Goal: Task Accomplishment & Management: Use online tool/utility

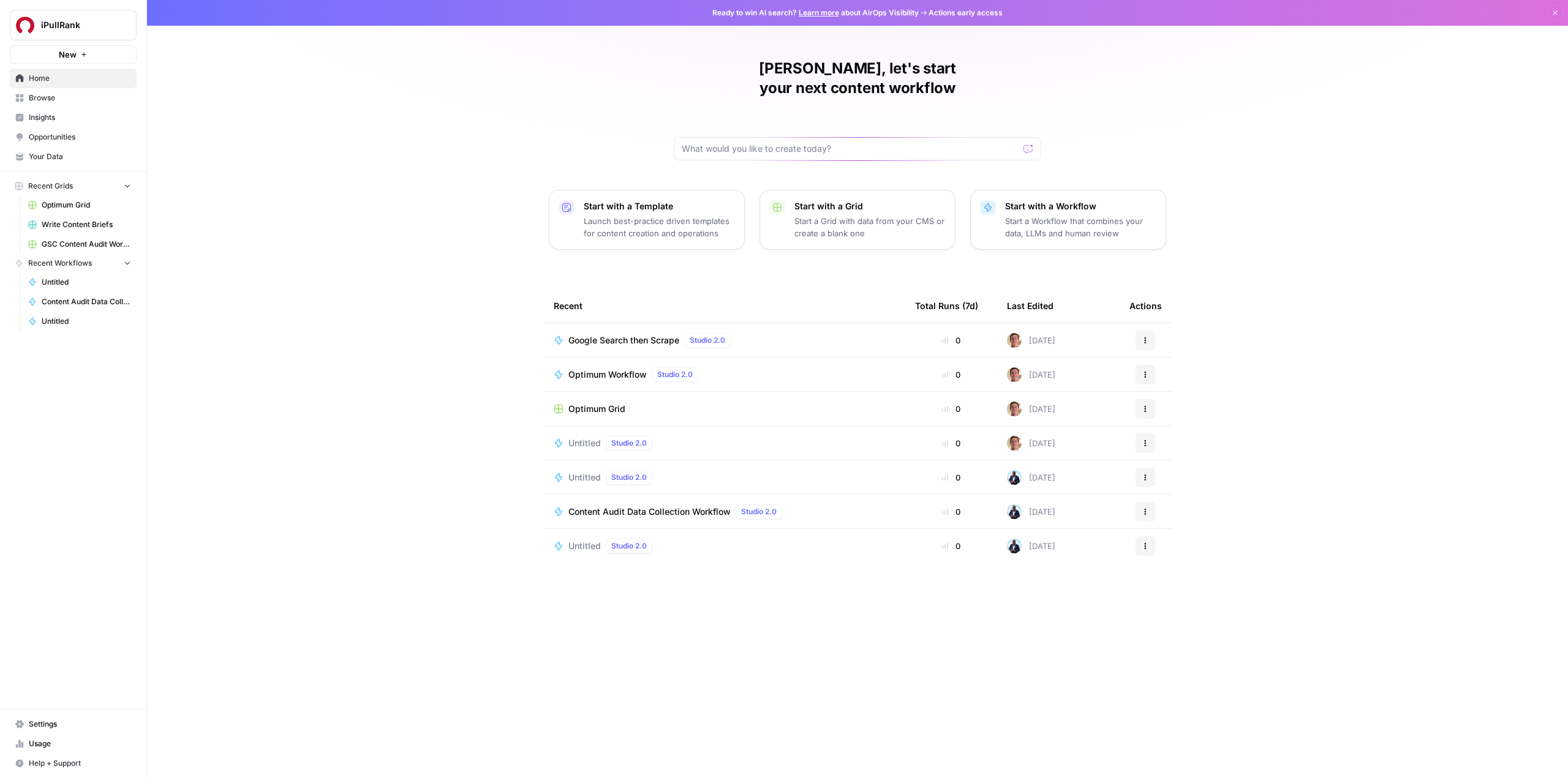
click at [589, 403] on span "Optimum Grid" at bounding box center [596, 409] width 57 height 12
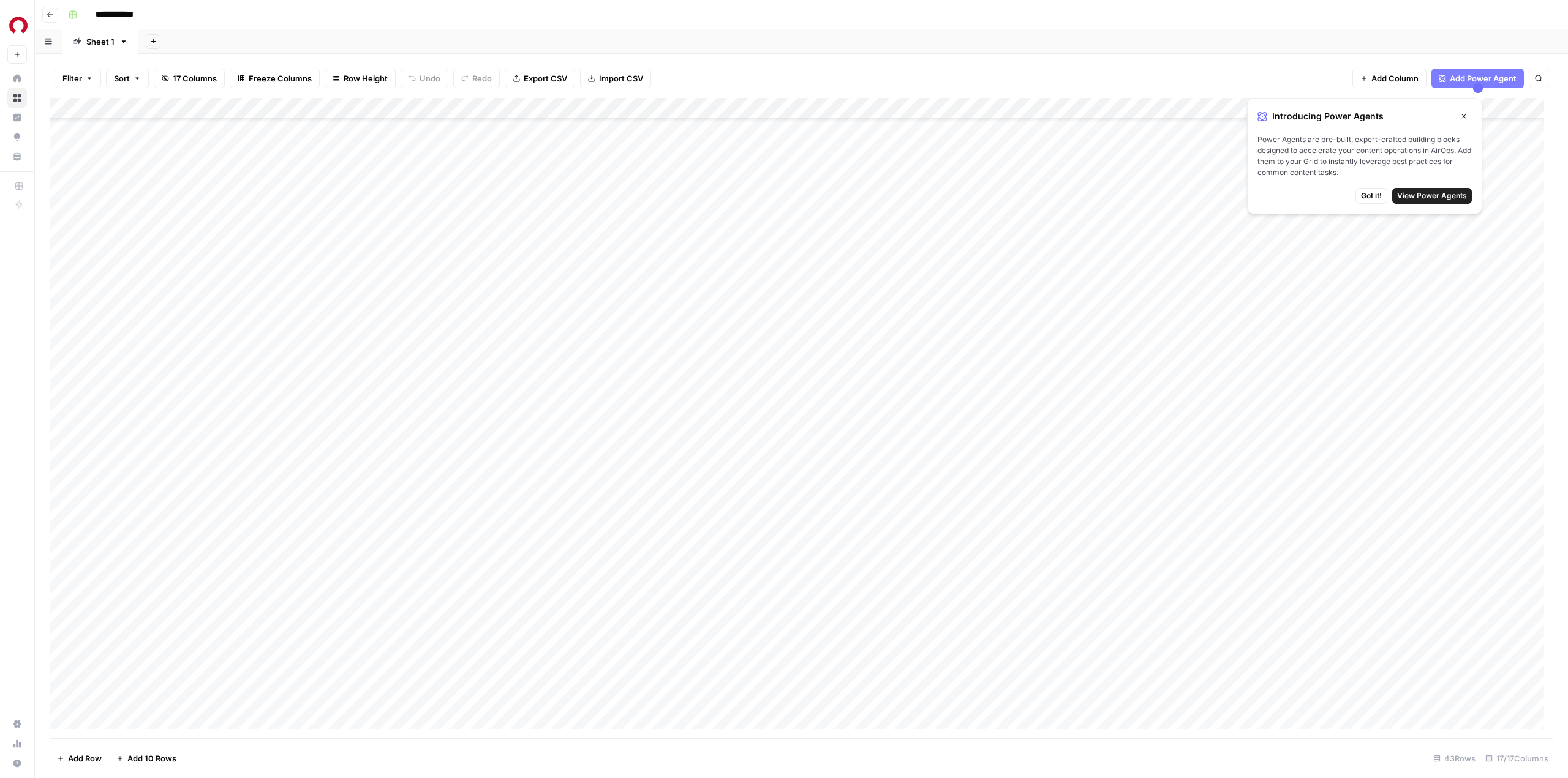
scroll to position [304, 0]
click at [125, 721] on div "Add Column" at bounding box center [802, 418] width 1504 height 640
click at [123, 717] on div "Add Column" at bounding box center [802, 418] width 1504 height 640
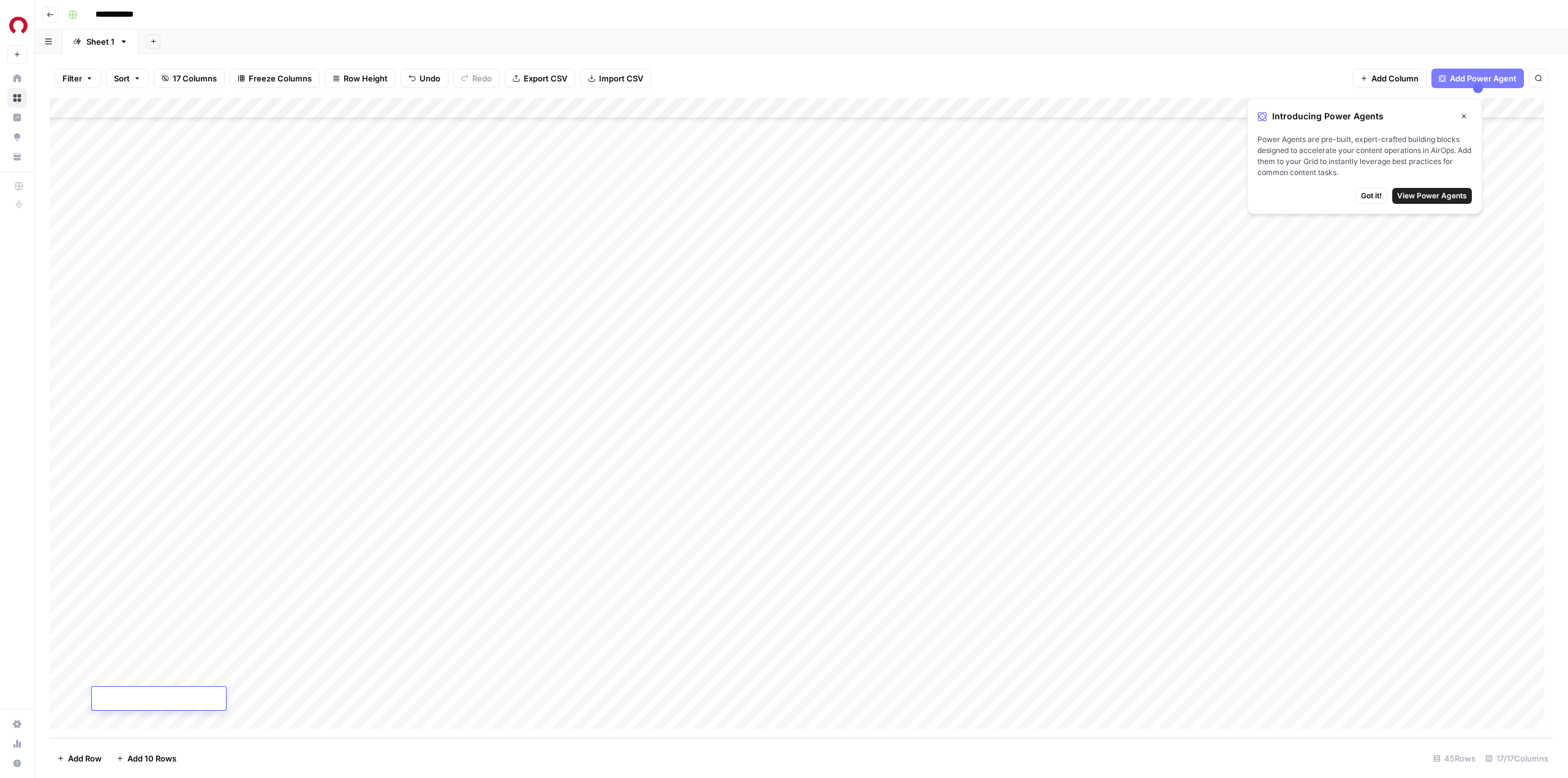
click at [161, 676] on div "Add Column" at bounding box center [802, 418] width 1504 height 640
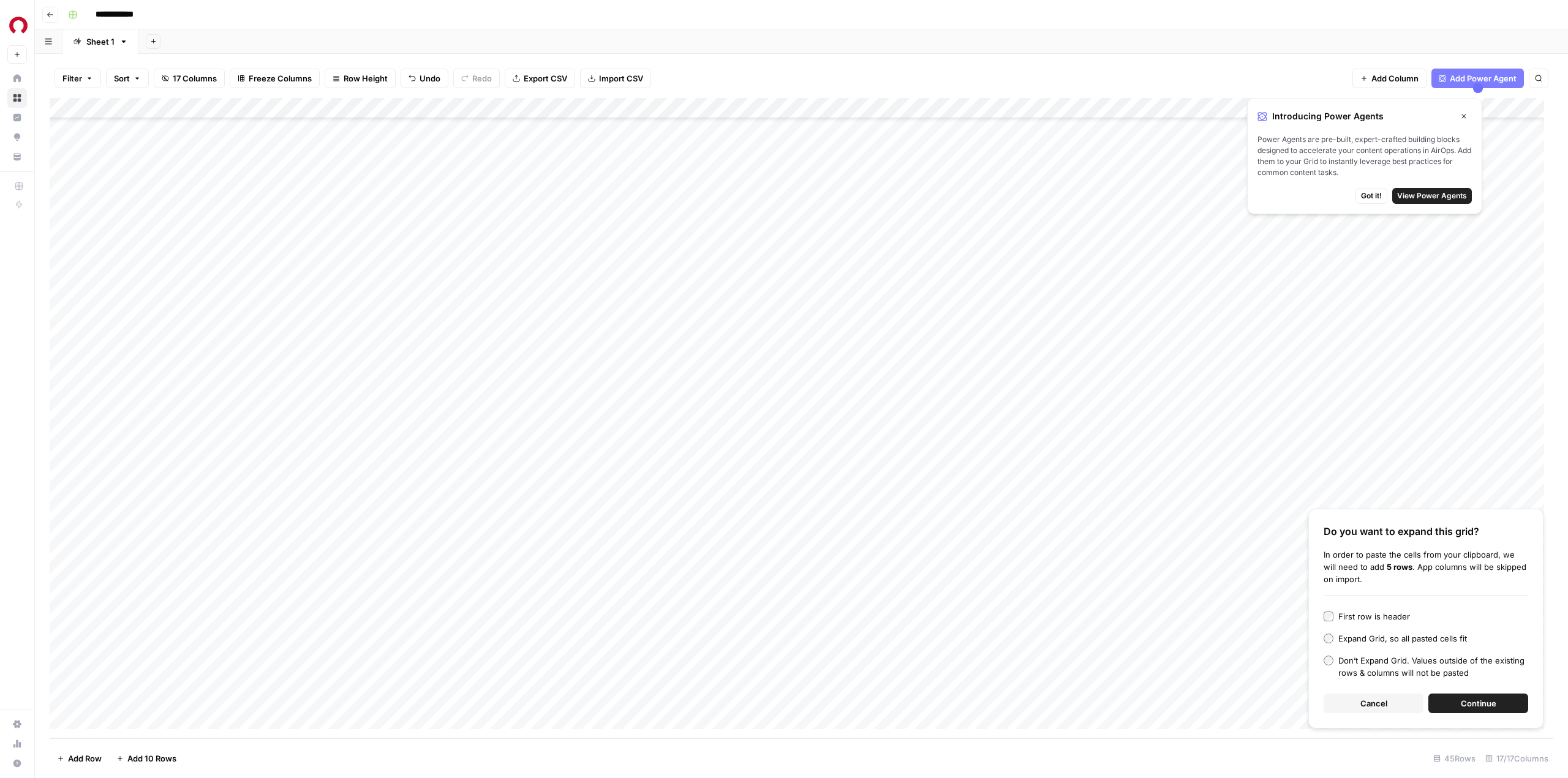
click at [1471, 705] on span "Continue" at bounding box center [1478, 703] width 35 height 12
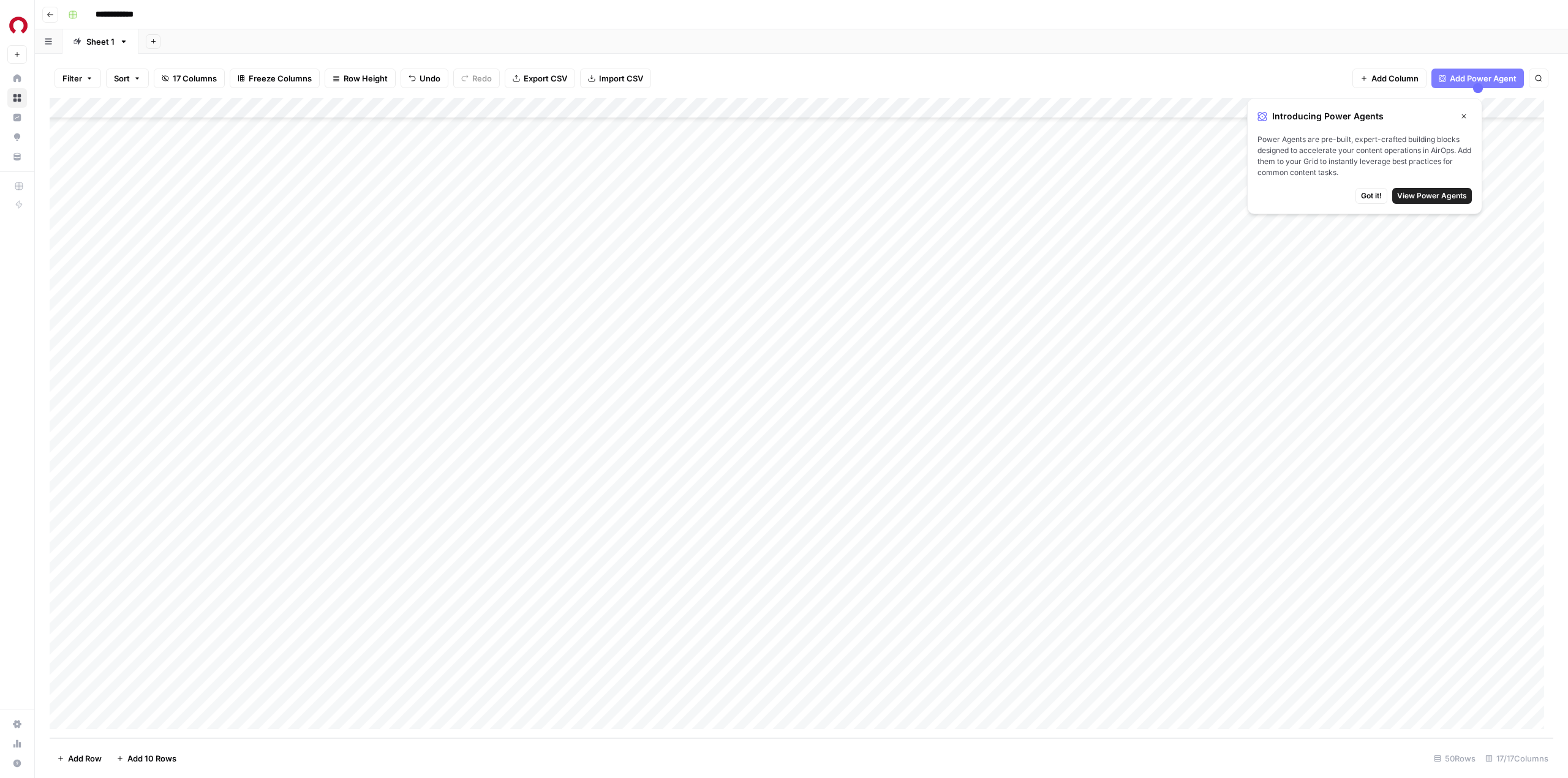
click at [668, 551] on div "Add Column" at bounding box center [802, 418] width 1504 height 640
drag, startPoint x: 674, startPoint y: 574, endPoint x: 686, endPoint y: 691, distance: 117.6
click at [686, 691] on div "Add Column" at bounding box center [802, 418] width 1504 height 640
click at [664, 573] on div "Add Column" at bounding box center [802, 418] width 1504 height 640
click at [680, 627] on div "Add Column" at bounding box center [802, 418] width 1504 height 640
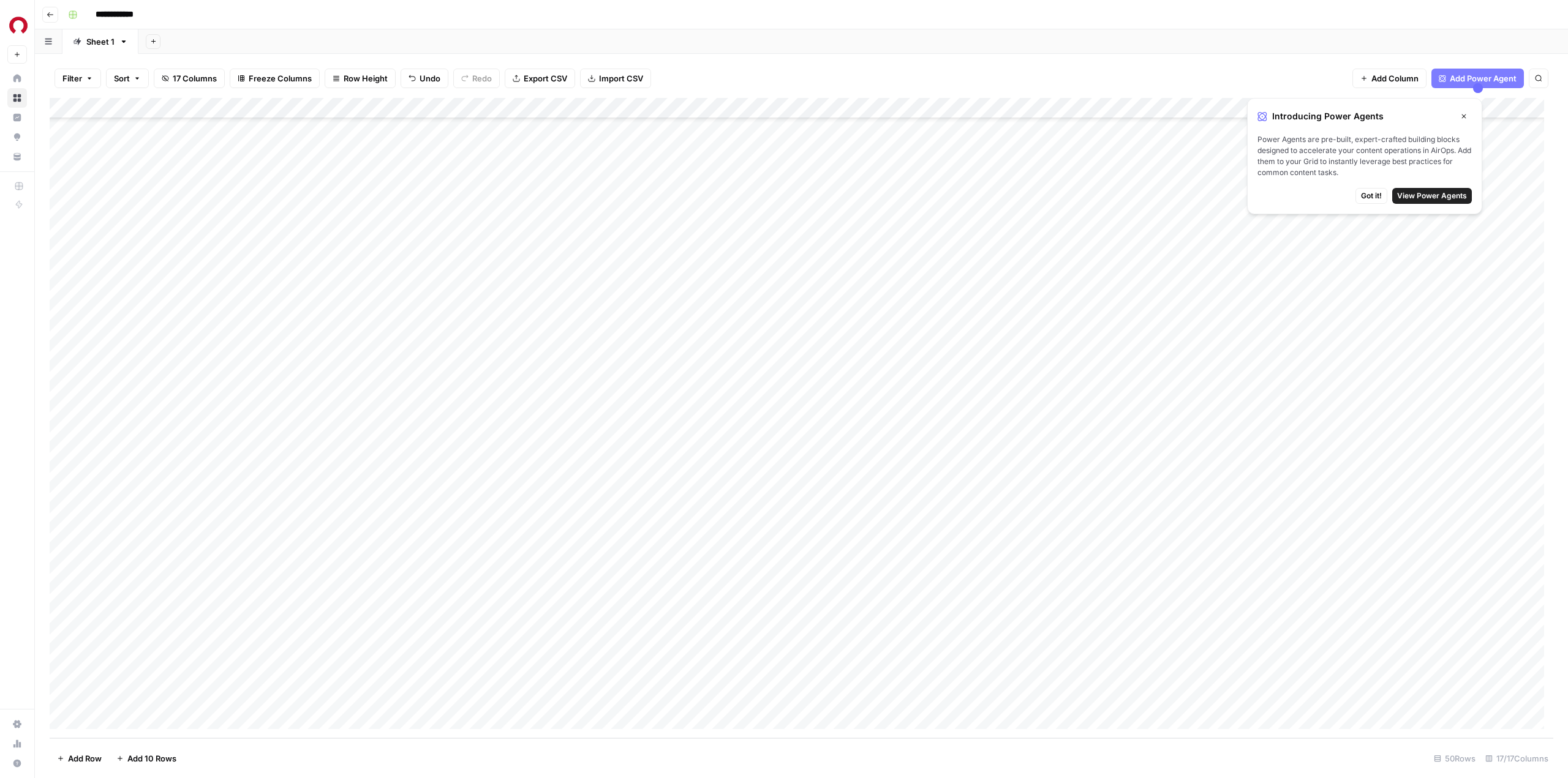
click at [678, 580] on div "Add Column" at bounding box center [802, 418] width 1504 height 640
click at [799, 573] on div "Add Column" at bounding box center [802, 418] width 1504 height 640
drag, startPoint x: 1453, startPoint y: 191, endPoint x: 1410, endPoint y: 151, distance: 58.7
click at [1407, 148] on span "Power Agents are pre-built, expert-crafted building blocks designed to accelera…" at bounding box center [1364, 156] width 214 height 44
click at [1429, 197] on span "View Power Agents" at bounding box center [1431, 196] width 70 height 11
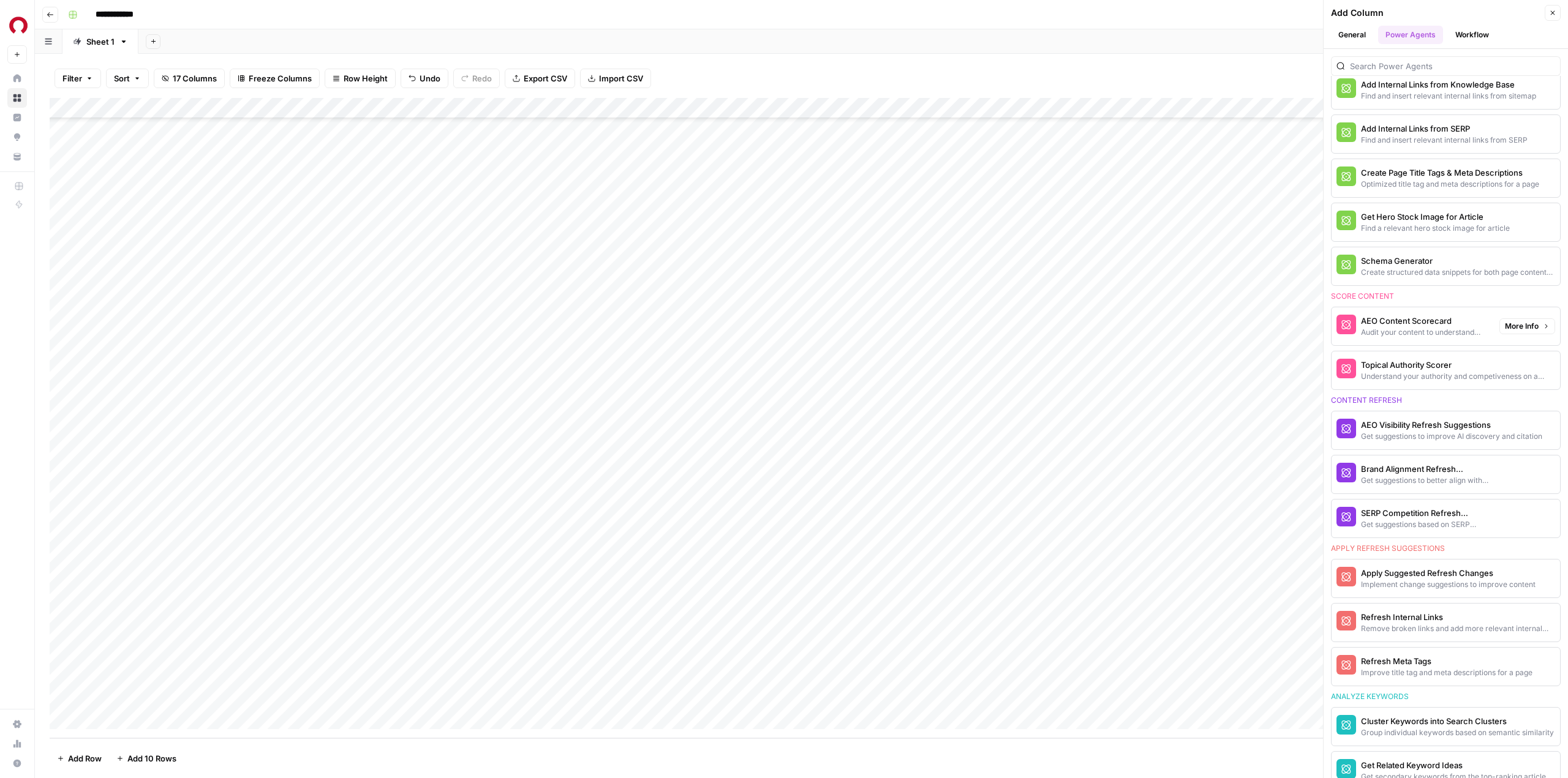
scroll to position [367, 0]
click at [867, 572] on div "Add Column" at bounding box center [802, 418] width 1504 height 640
click at [869, 593] on div "Add Column" at bounding box center [802, 418] width 1504 height 640
click at [869, 618] on div "Add Column" at bounding box center [802, 418] width 1504 height 640
click at [872, 638] on div "Add Column" at bounding box center [802, 418] width 1504 height 640
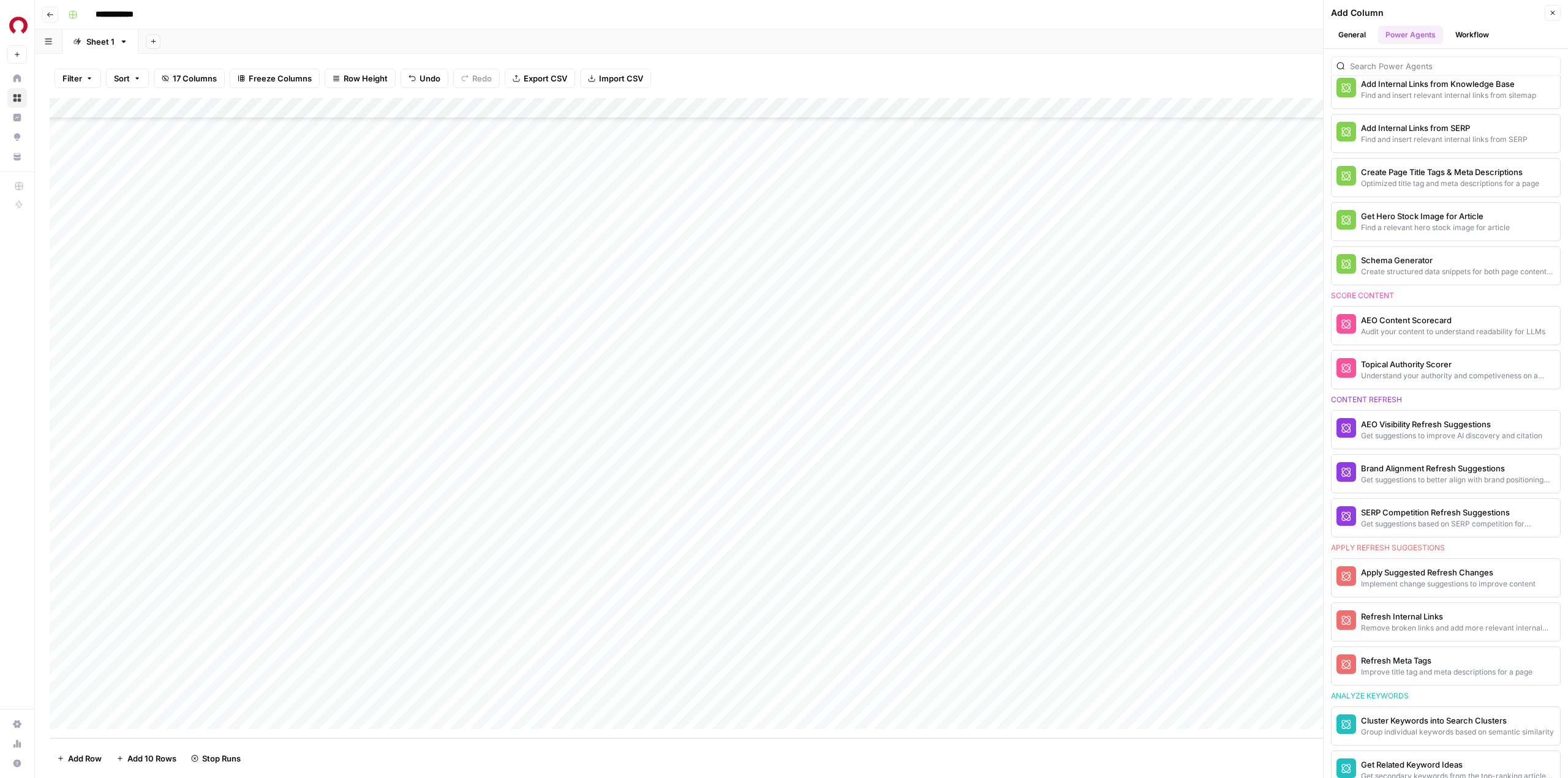
click at [875, 661] on div "Add Column" at bounding box center [802, 418] width 1504 height 640
click at [876, 678] on div "Add Column" at bounding box center [802, 418] width 1504 height 640
click at [878, 696] on div "Add Column" at bounding box center [802, 418] width 1504 height 640
click at [896, 592] on div "Add Column" at bounding box center [802, 418] width 1504 height 640
click at [933, 597] on div "Add Column" at bounding box center [802, 418] width 1504 height 640
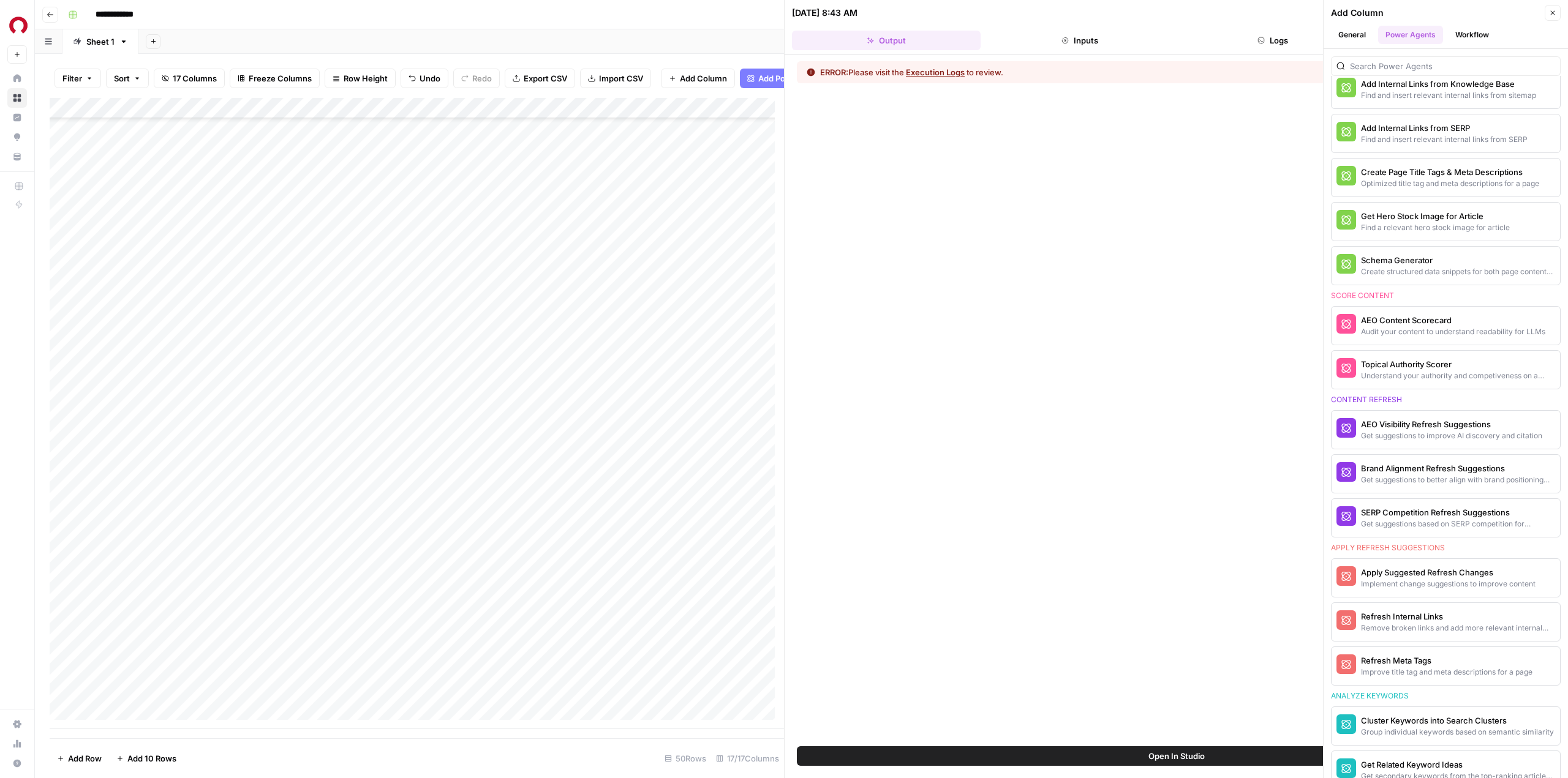
click at [943, 70] on button "Execution Logs" at bounding box center [934, 71] width 59 height 12
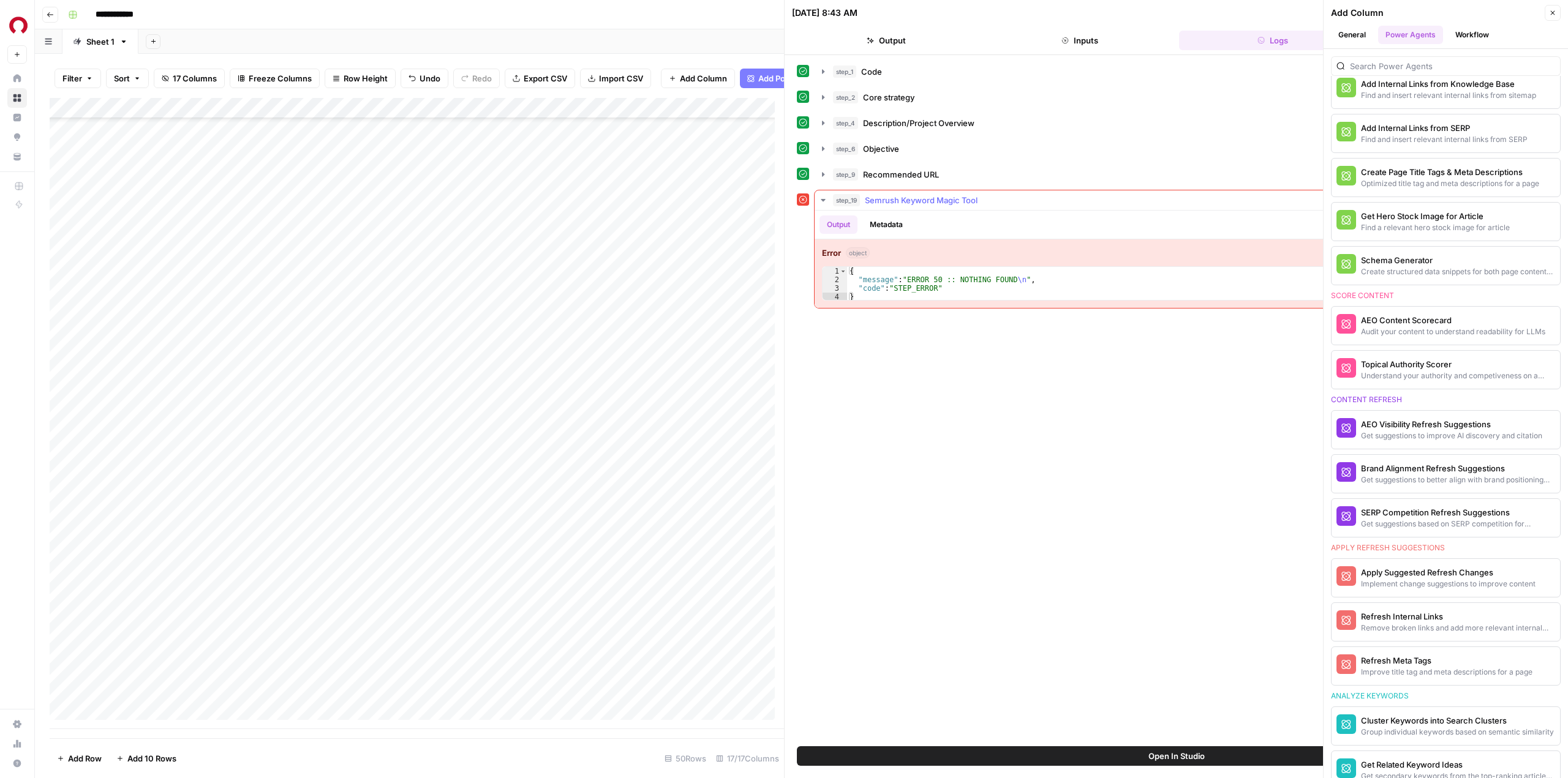
click at [821, 200] on icon "button" at bounding box center [823, 200] width 10 height 10
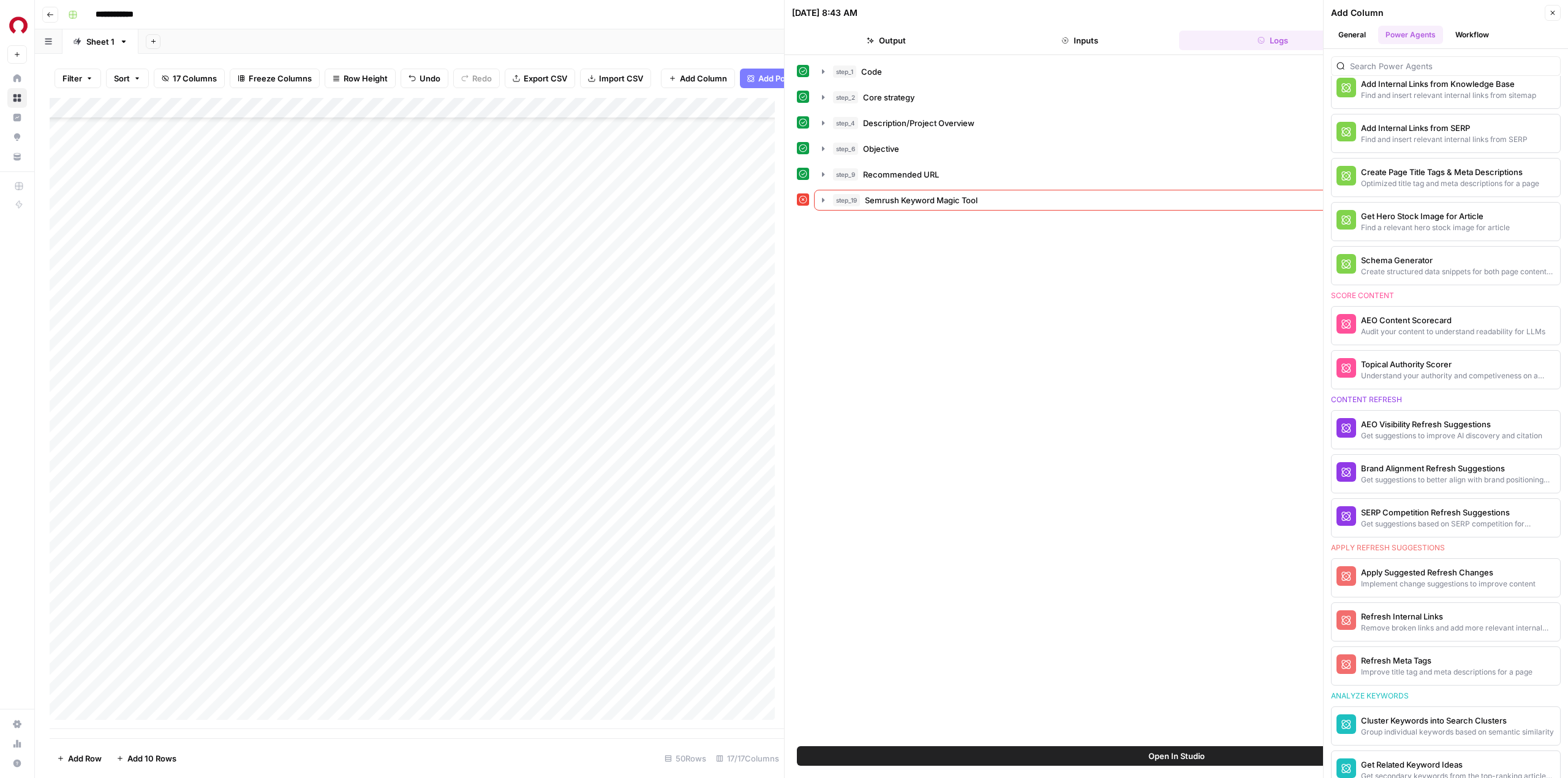
drag, startPoint x: 1242, startPoint y: 14, endPoint x: 1205, endPoint y: 14, distance: 37.0
click at [1205, 14] on div "[DATE] 8:43 AM" at bounding box center [1166, 12] width 749 height 12
click at [1550, 14] on icon "button" at bounding box center [1552, 12] width 7 height 7
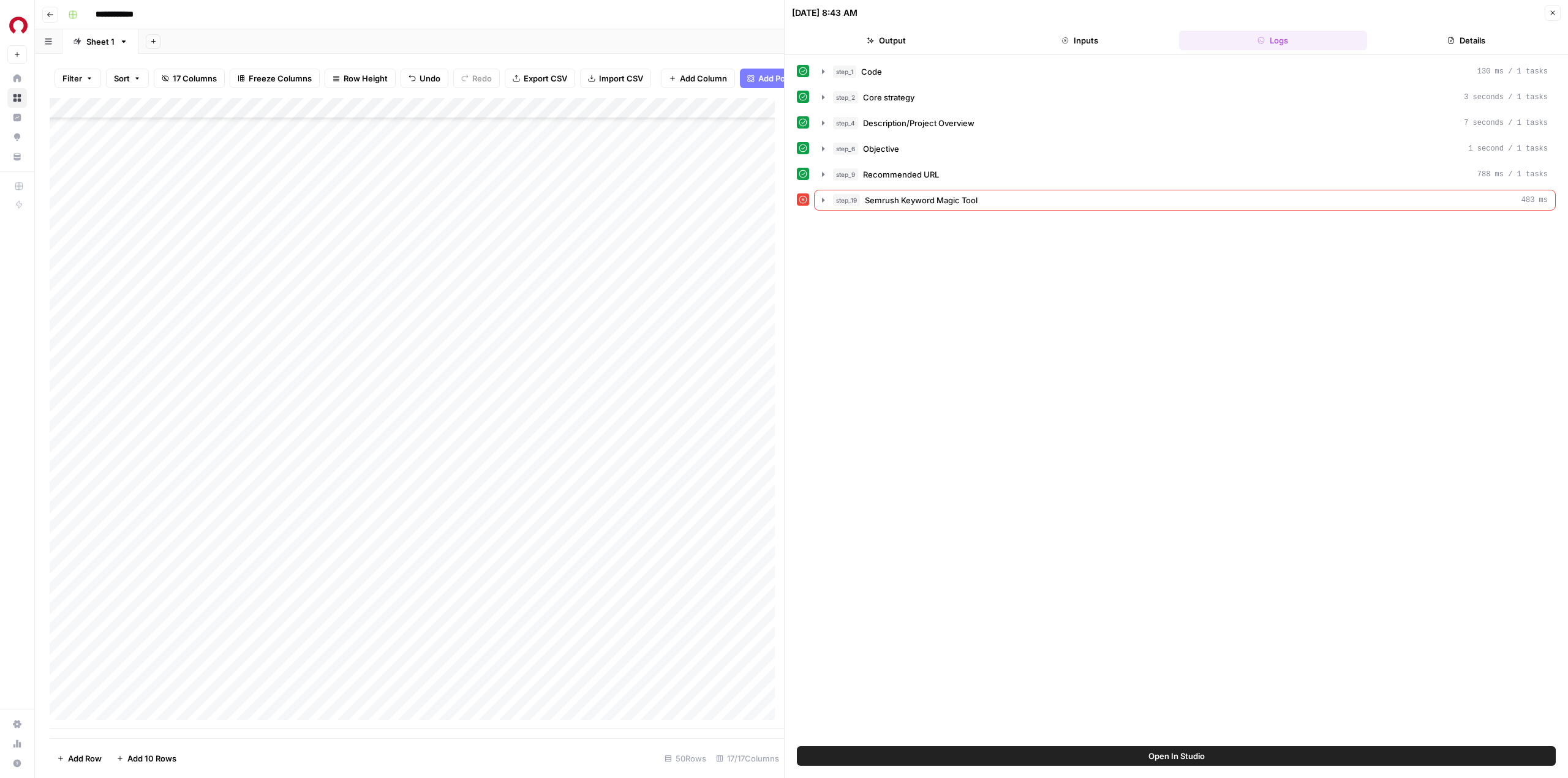
click at [1550, 15] on icon "button" at bounding box center [1552, 12] width 7 height 7
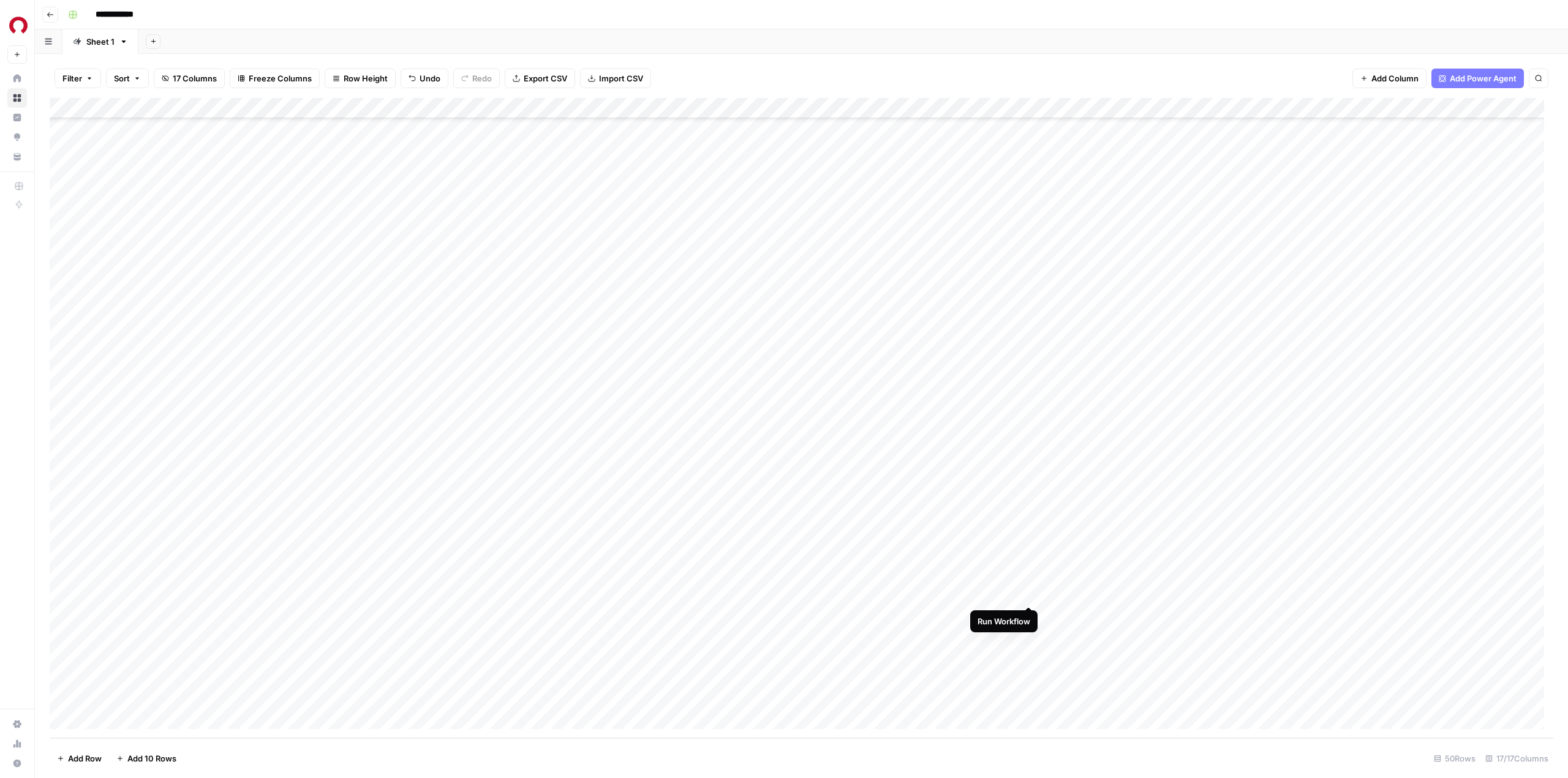
click at [1027, 593] on div "Add Column" at bounding box center [802, 418] width 1504 height 640
click at [815, 597] on div "Add Column" at bounding box center [802, 418] width 1504 height 640
click at [818, 590] on div "Add Column" at bounding box center [802, 418] width 1504 height 640
drag, startPoint x: 766, startPoint y: 593, endPoint x: 729, endPoint y: 591, distance: 37.1
click at [729, 591] on body "**********" at bounding box center [784, 389] width 1568 height 778
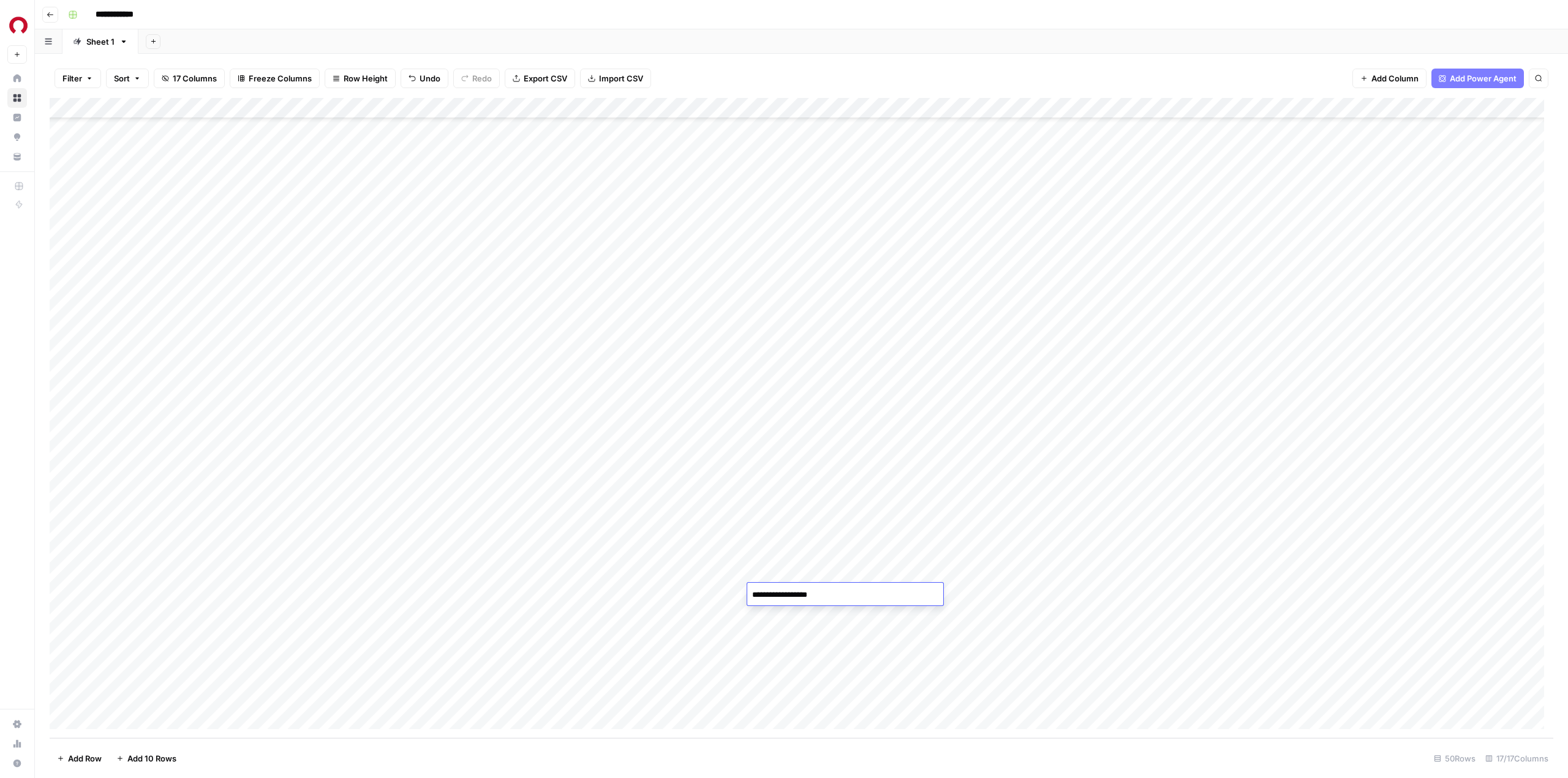
drag, startPoint x: 824, startPoint y: 594, endPoint x: 800, endPoint y: 597, distance: 24.2
click at [800, 597] on textarea "**********" at bounding box center [845, 594] width 196 height 17
click at [769, 597] on textarea "**********" at bounding box center [845, 594] width 196 height 17
click at [834, 594] on textarea "**********" at bounding box center [845, 594] width 196 height 17
type textarea "**********"
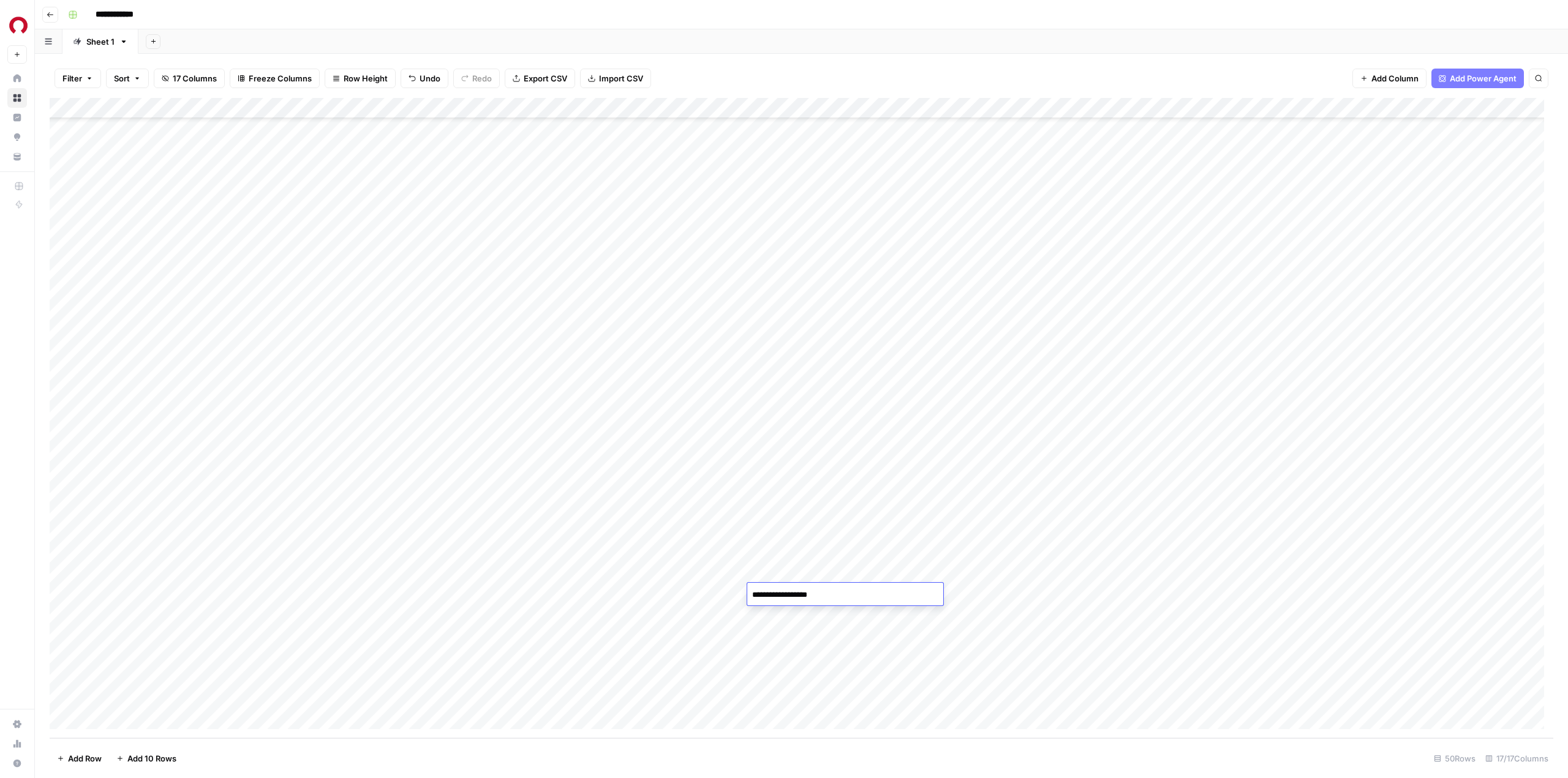
click at [788, 618] on div "Add Column" at bounding box center [802, 418] width 1504 height 640
click at [1032, 594] on div "Add Column" at bounding box center [802, 418] width 1504 height 640
click at [907, 591] on div "Add Column" at bounding box center [802, 418] width 1504 height 640
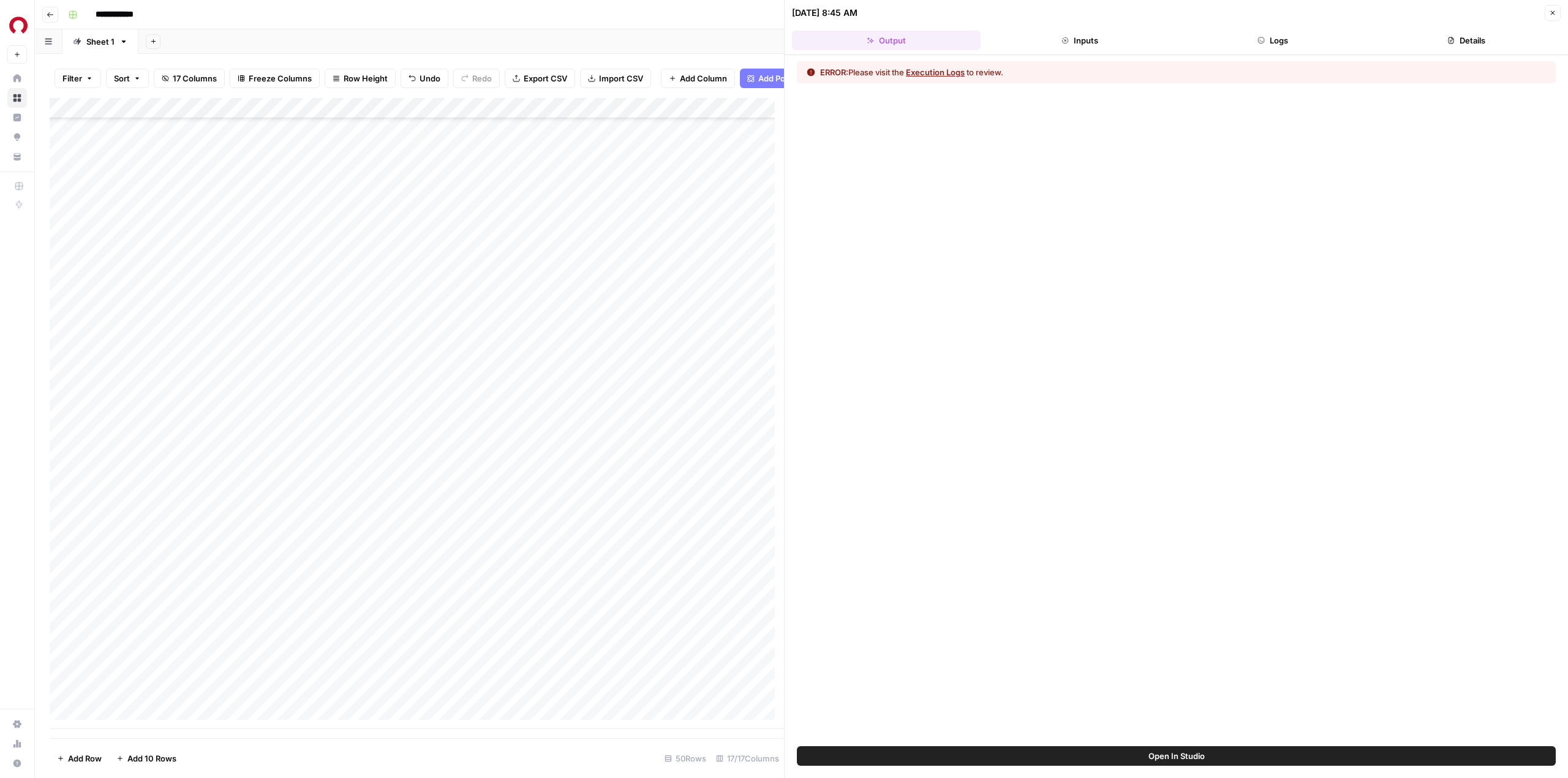
click at [952, 76] on button "Execution Logs" at bounding box center [934, 71] width 59 height 12
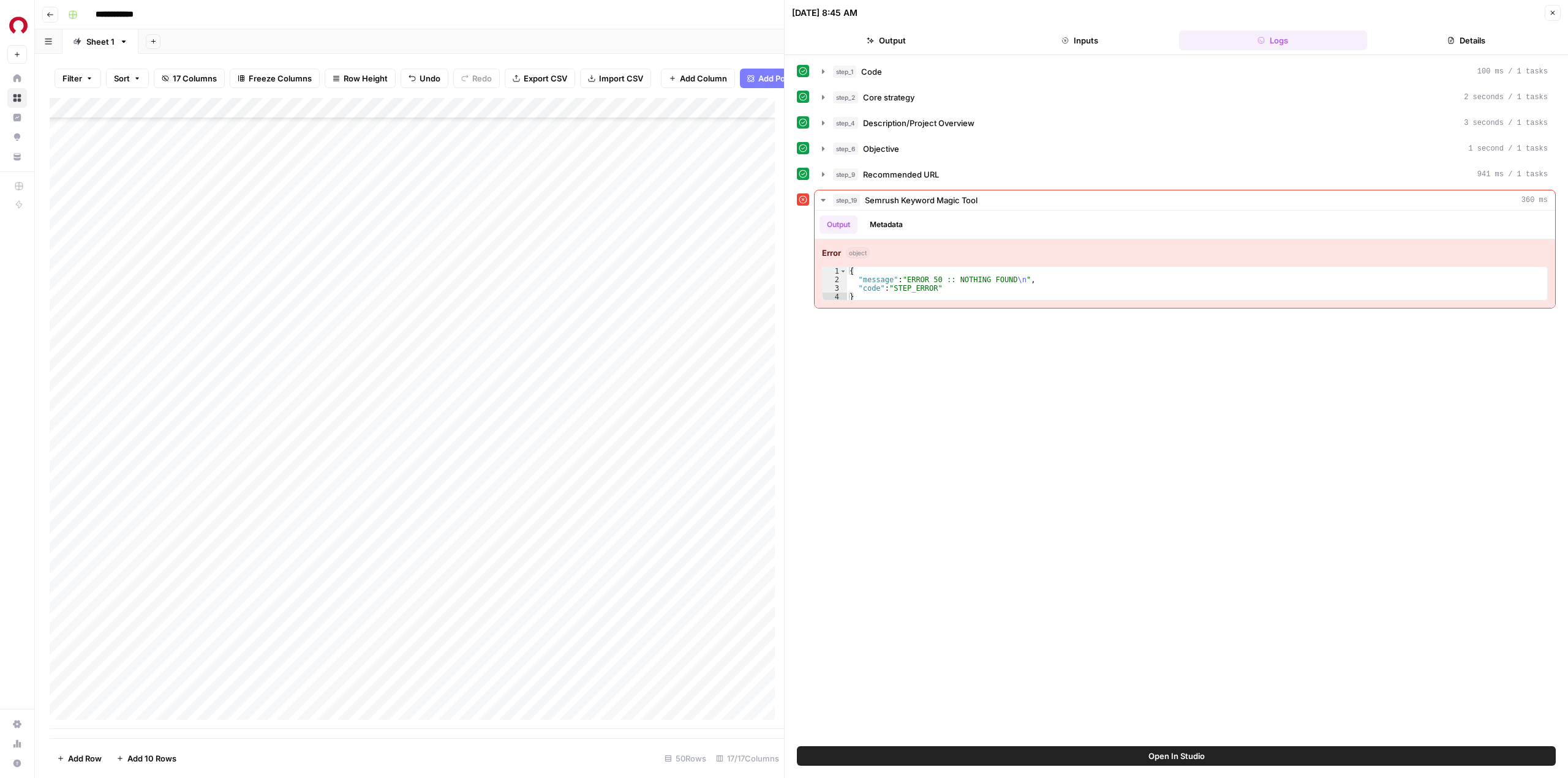
click at [1558, 10] on button "Close" at bounding box center [1553, 13] width 16 height 16
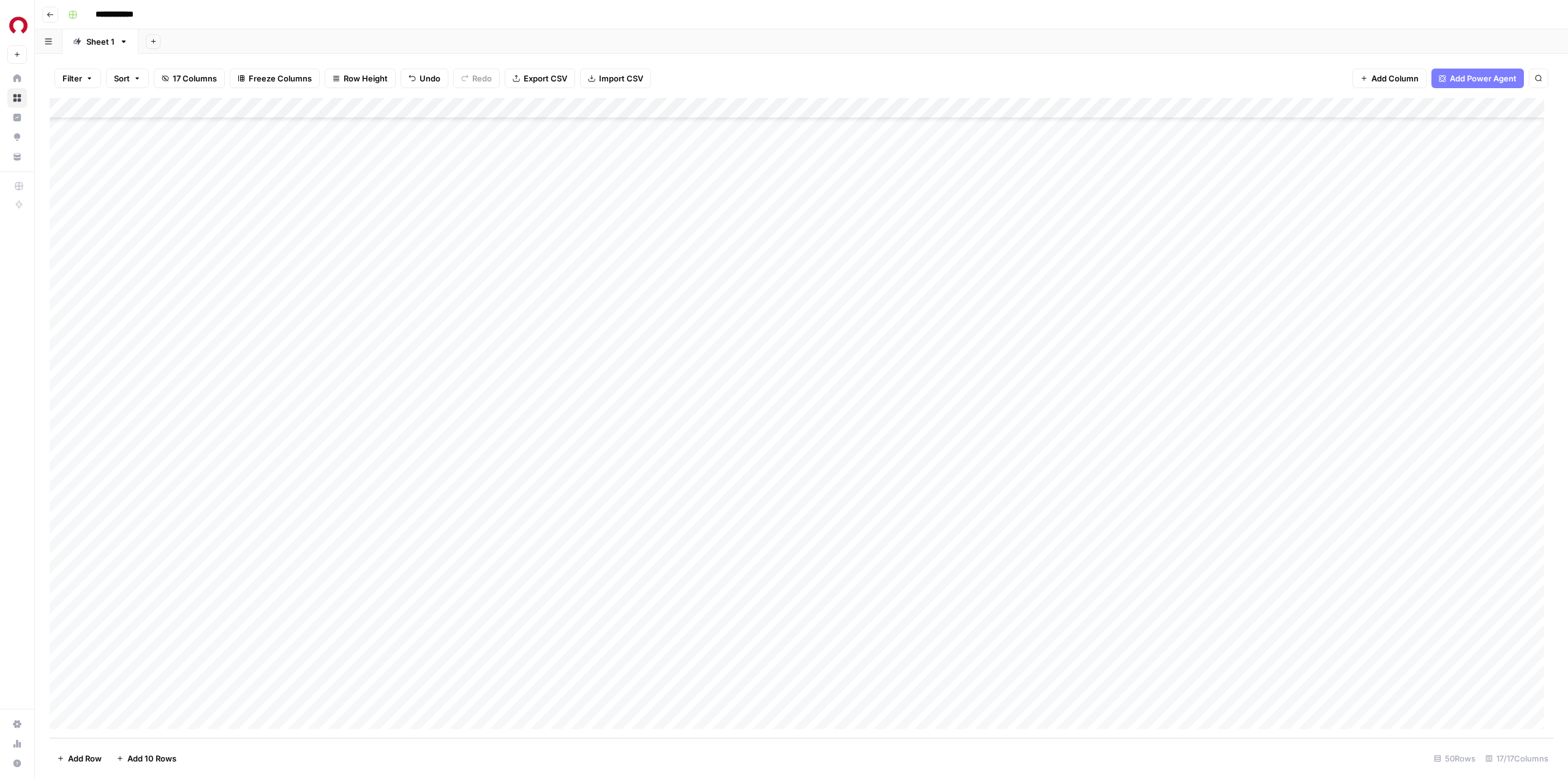
click at [797, 597] on div "Add Column" at bounding box center [802, 418] width 1504 height 640
click at [811, 593] on div "Add Column" at bounding box center [802, 418] width 1504 height 640
drag, startPoint x: 826, startPoint y: 593, endPoint x: 680, endPoint y: 589, distance: 146.1
click at [681, 589] on body "**********" at bounding box center [784, 389] width 1568 height 778
type textarea "**********"
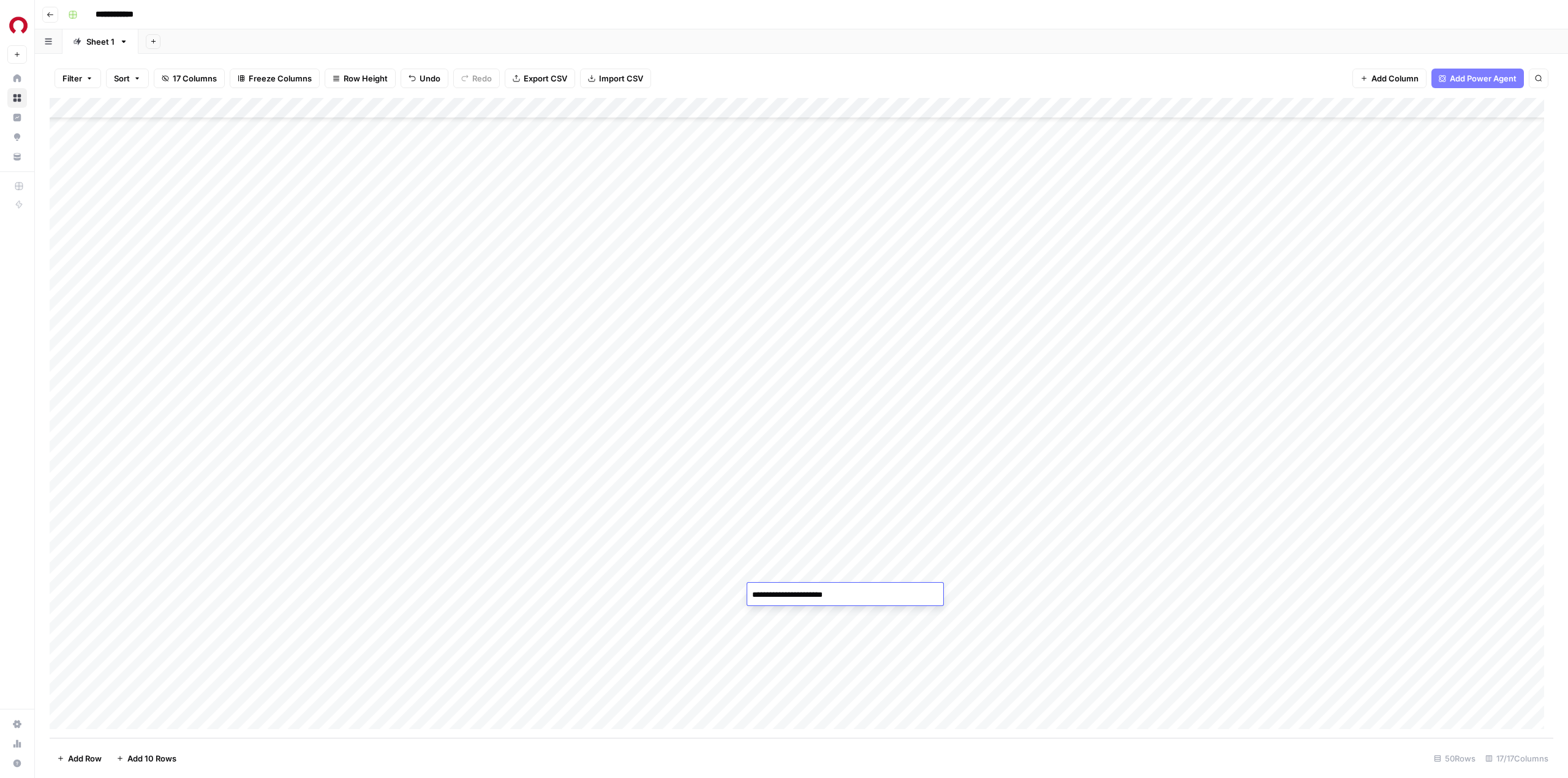
click at [1028, 603] on div "Add Column" at bounding box center [802, 418] width 1504 height 640
click at [1024, 592] on div "Add Column" at bounding box center [802, 418] width 1504 height 640
click at [550, 79] on span "Export CSV" at bounding box center [545, 78] width 43 height 12
click at [59, 573] on div "Add Column" at bounding box center [802, 418] width 1504 height 640
click at [65, 699] on div "Add Column" at bounding box center [802, 418] width 1504 height 640
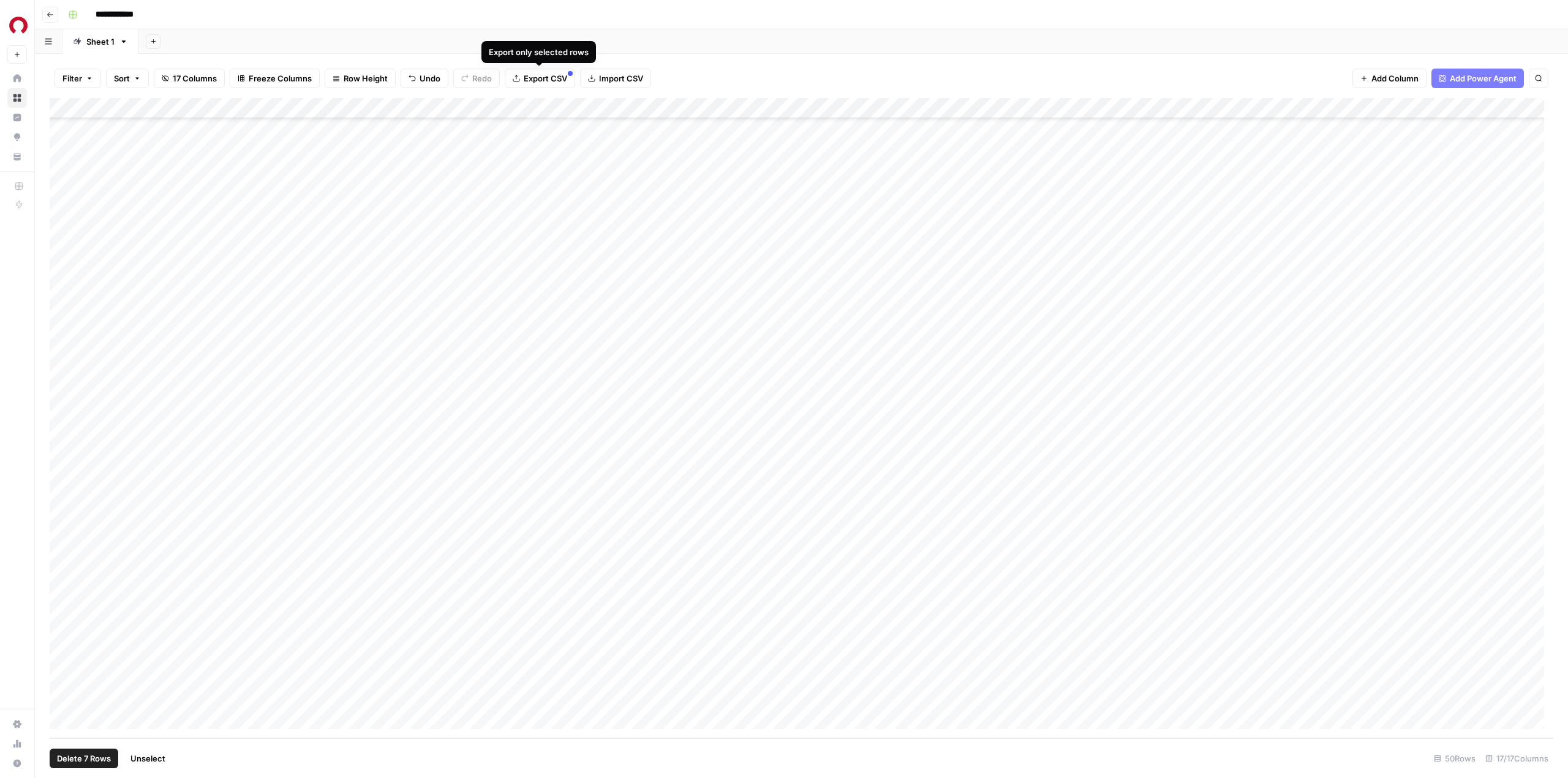
click at [545, 79] on span "Export CSV" at bounding box center [545, 78] width 43 height 12
